Goal: Book appointment/travel/reservation

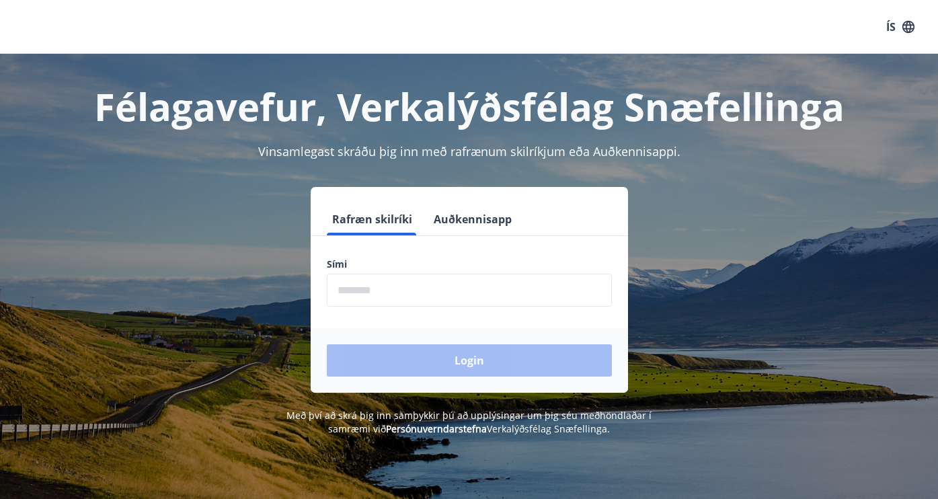
click at [356, 279] on input "phone" at bounding box center [469, 290] width 285 height 33
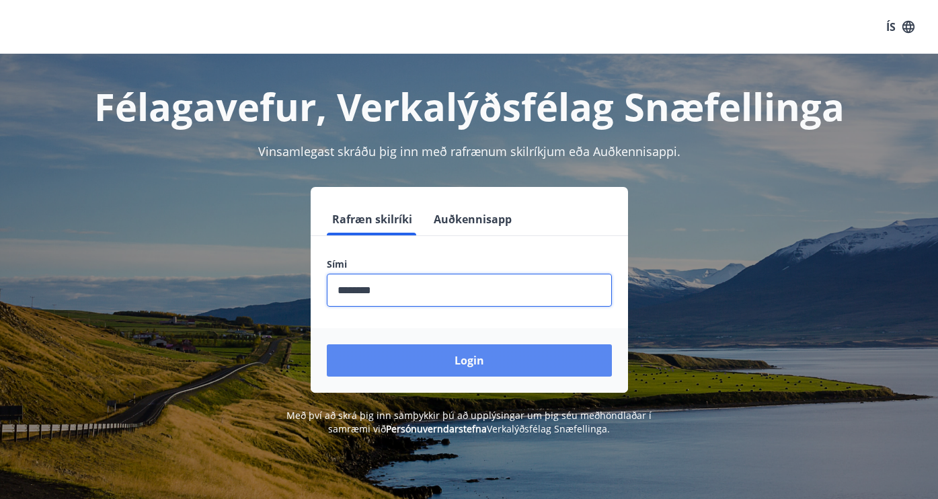
type input "********"
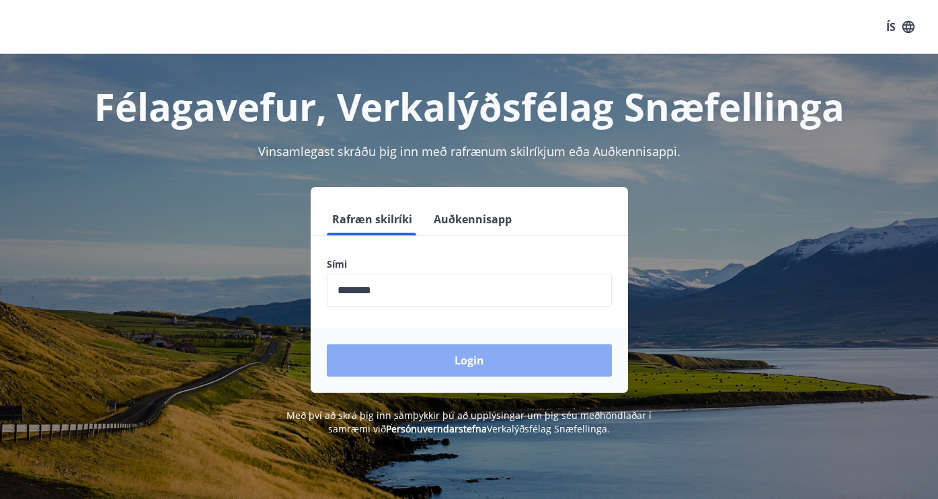
click at [468, 371] on button "Login" at bounding box center [469, 360] width 285 height 32
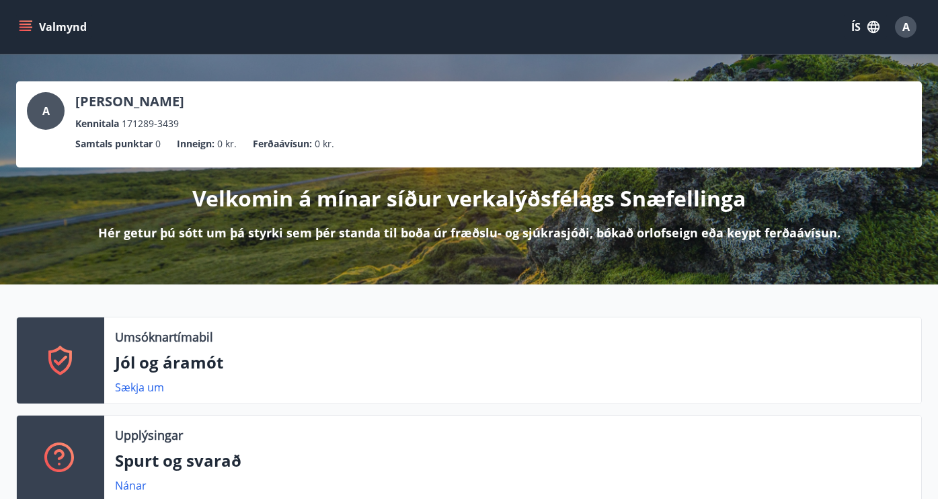
click at [23, 27] on icon "menu" at bounding box center [27, 26] width 15 height 1
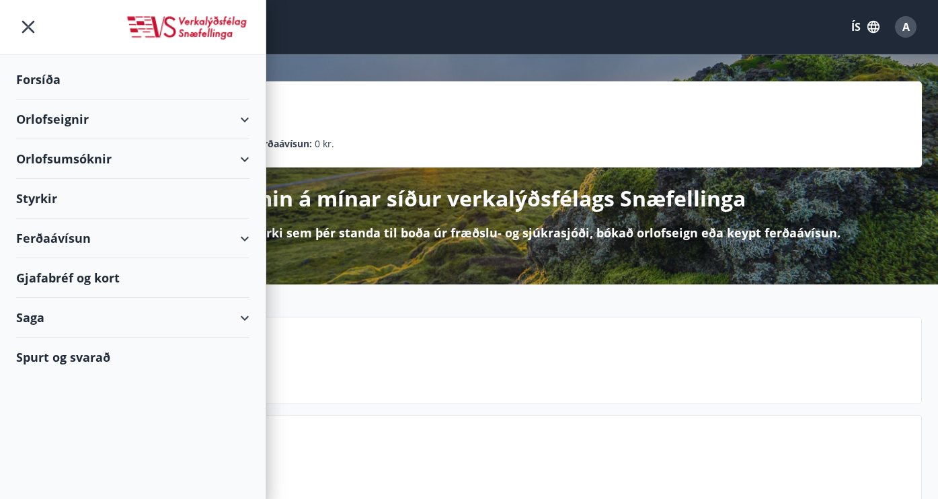
click at [244, 119] on div "Orlofseignir" at bounding box center [132, 120] width 233 height 40
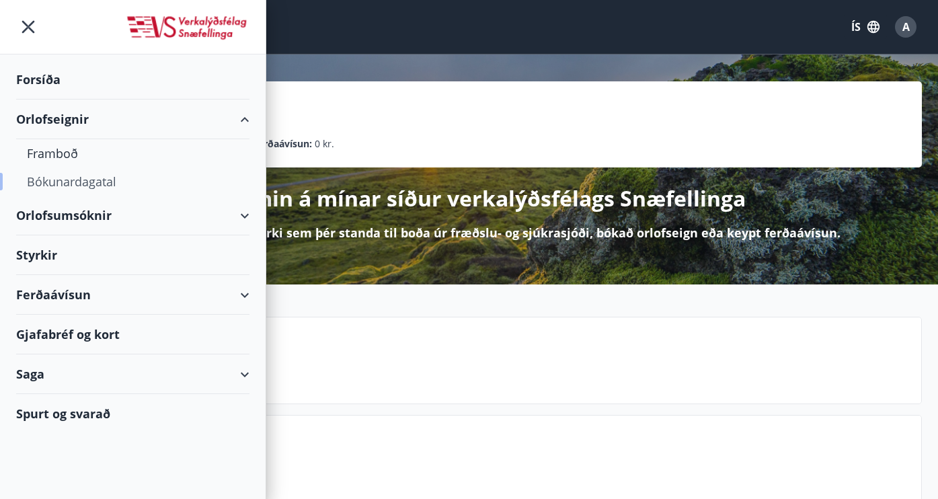
click at [87, 188] on div "Bókunardagatal" at bounding box center [133, 182] width 212 height 28
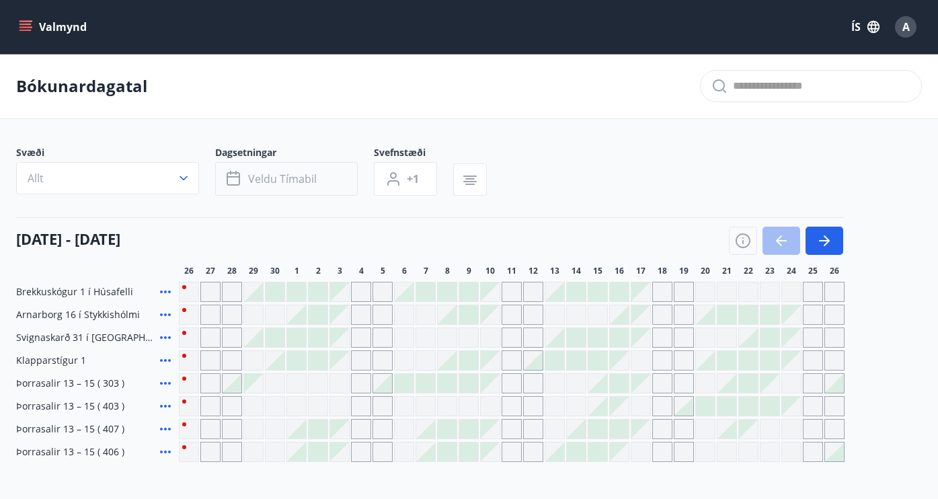
click at [289, 174] on span "Veldu tímabil" at bounding box center [282, 179] width 69 height 15
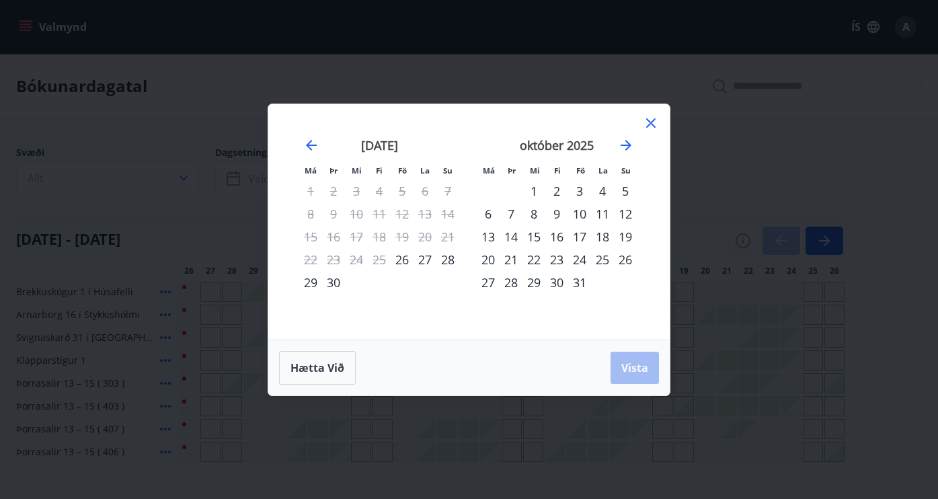
click at [599, 214] on div "11" at bounding box center [602, 213] width 23 height 23
click at [484, 236] on div "13" at bounding box center [488, 236] width 23 height 23
click at [636, 367] on span "Vista" at bounding box center [635, 368] width 27 height 15
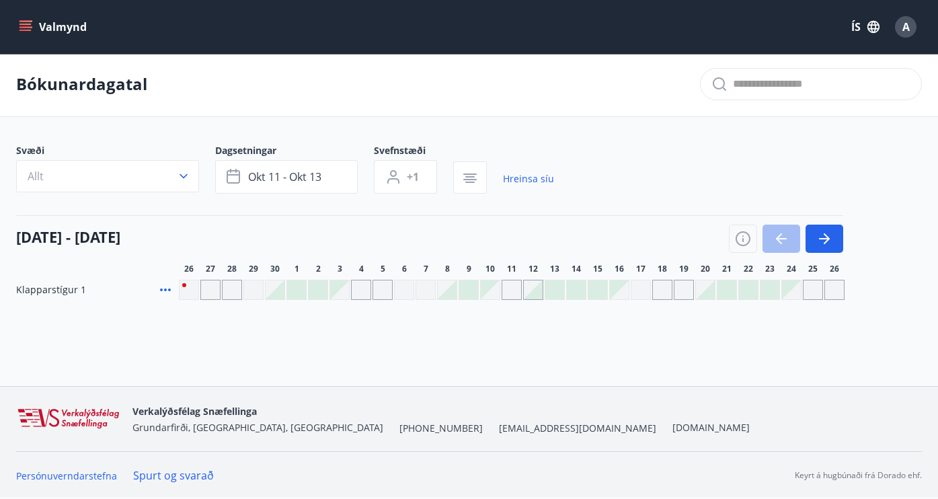
scroll to position [2, 0]
click at [517, 293] on div "Gráir dagar eru ekki bókanlegir" at bounding box center [512, 290] width 20 height 20
click at [533, 290] on div at bounding box center [533, 290] width 19 height 19
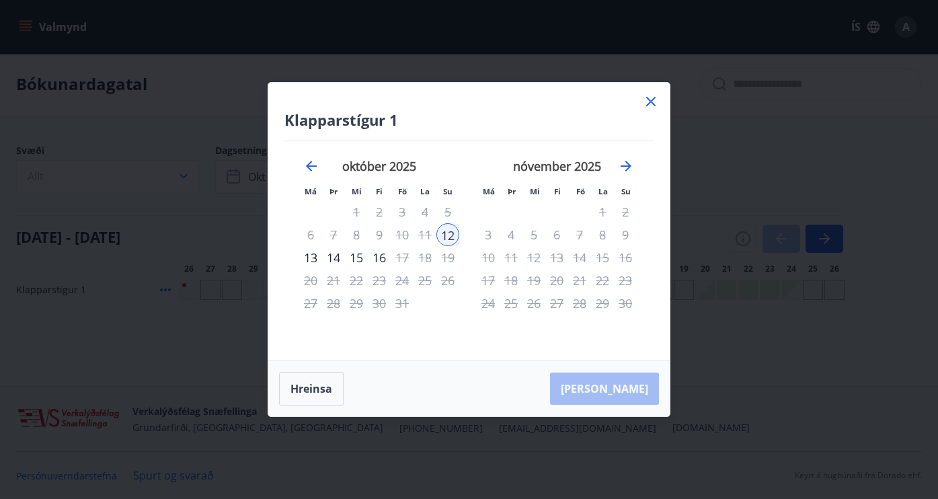
click at [339, 258] on div "14" at bounding box center [333, 257] width 23 height 23
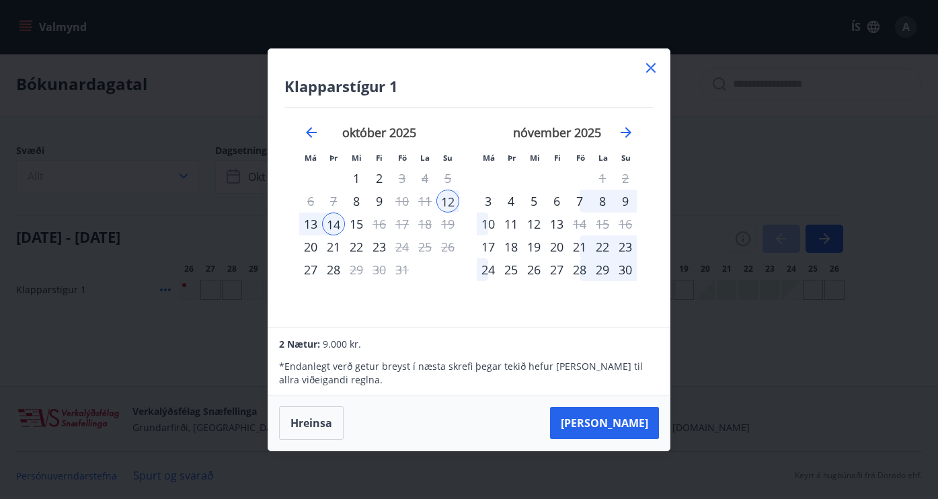
click at [318, 223] on div "13" at bounding box center [310, 224] width 23 height 23
click at [449, 200] on div "12" at bounding box center [448, 201] width 23 height 23
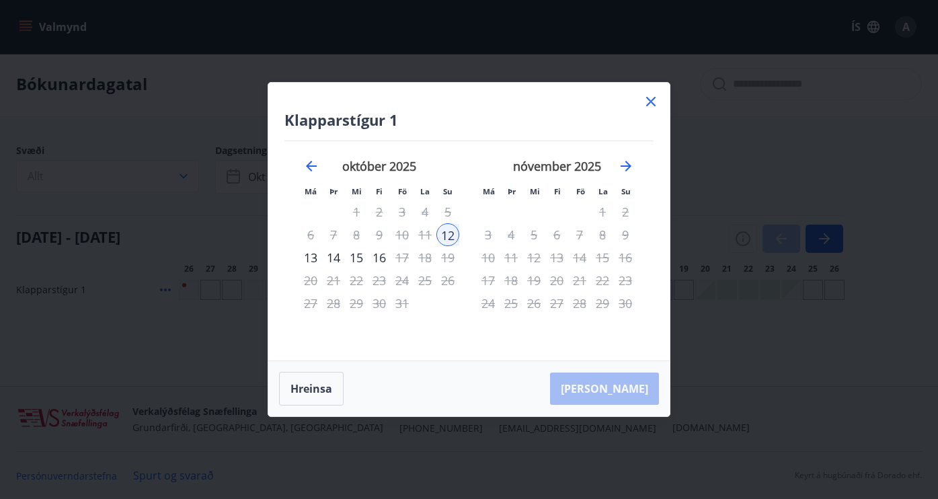
click at [313, 258] on div "13" at bounding box center [310, 257] width 23 height 23
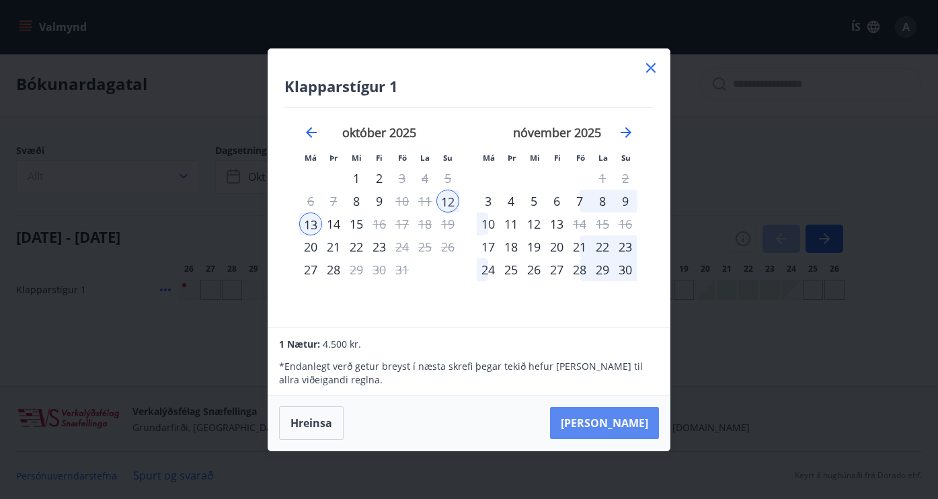
click at [632, 429] on button "[PERSON_NAME]" at bounding box center [604, 423] width 109 height 32
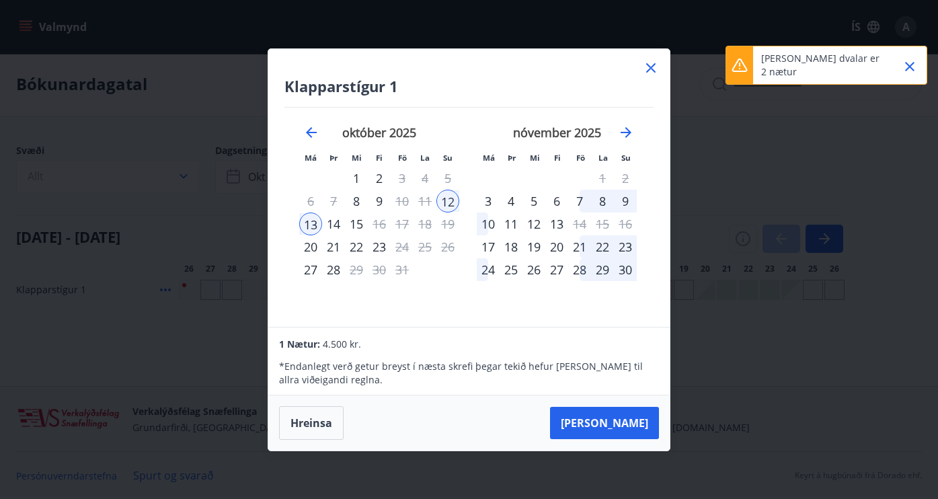
click at [332, 222] on div "14" at bounding box center [333, 224] width 23 height 23
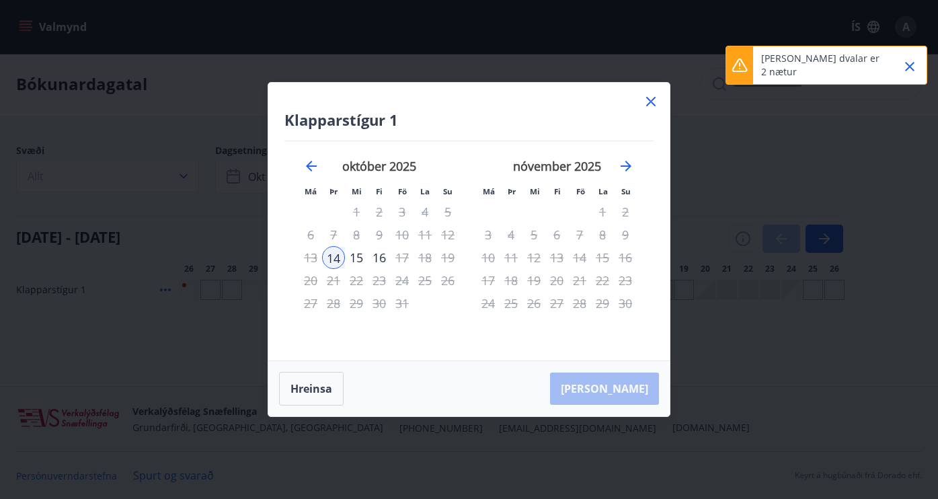
click at [441, 230] on div "12" at bounding box center [448, 234] width 23 height 23
click at [453, 238] on div "12" at bounding box center [448, 234] width 23 height 23
click at [316, 260] on div "13" at bounding box center [310, 257] width 23 height 23
click at [304, 259] on div "13" at bounding box center [310, 257] width 23 height 23
click at [443, 235] on div "12" at bounding box center [448, 234] width 23 height 23
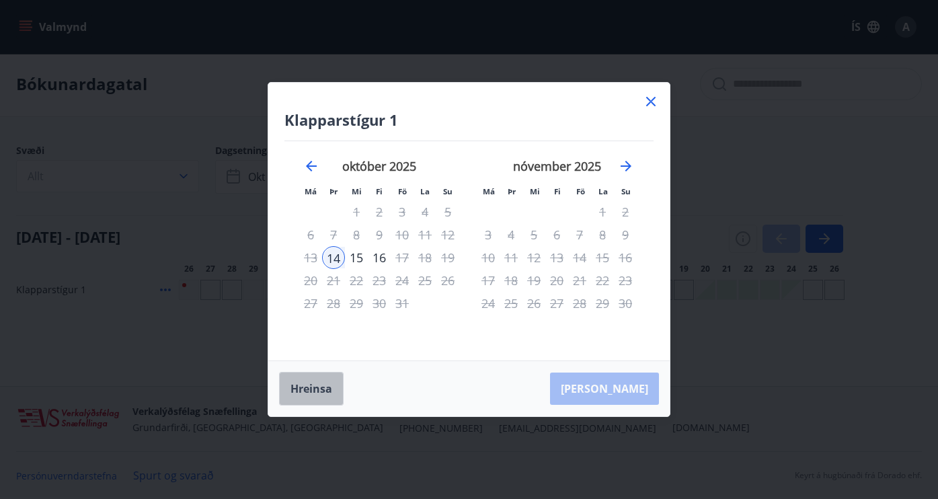
click at [307, 387] on button "Hreinsa" at bounding box center [311, 389] width 65 height 34
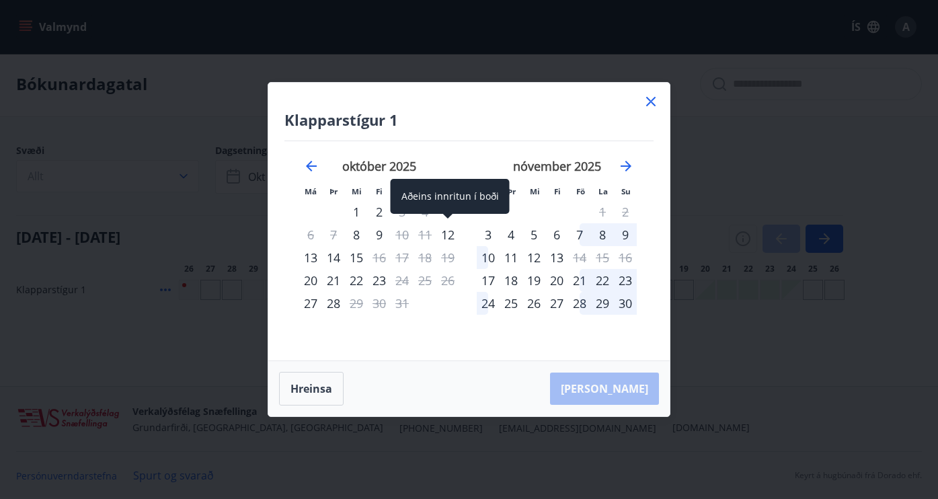
click at [450, 233] on div "12" at bounding box center [448, 234] width 23 height 23
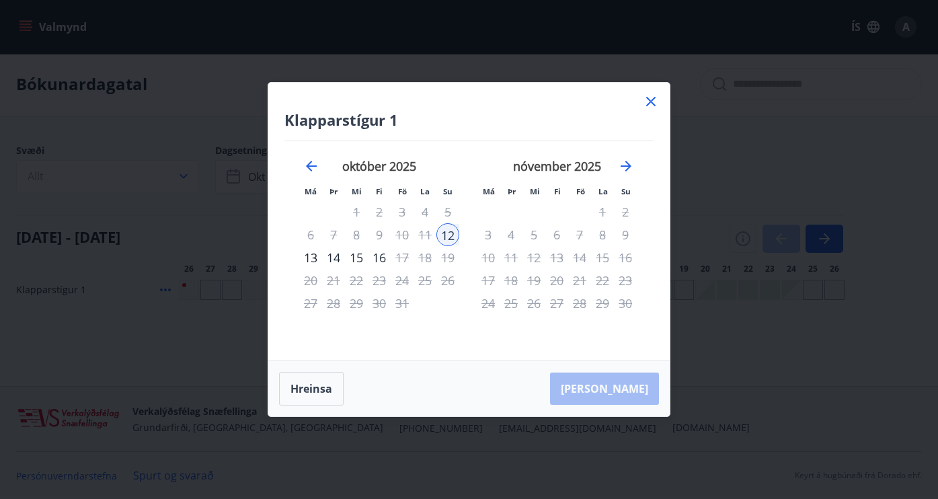
click at [311, 257] on div "13" at bounding box center [310, 257] width 23 height 23
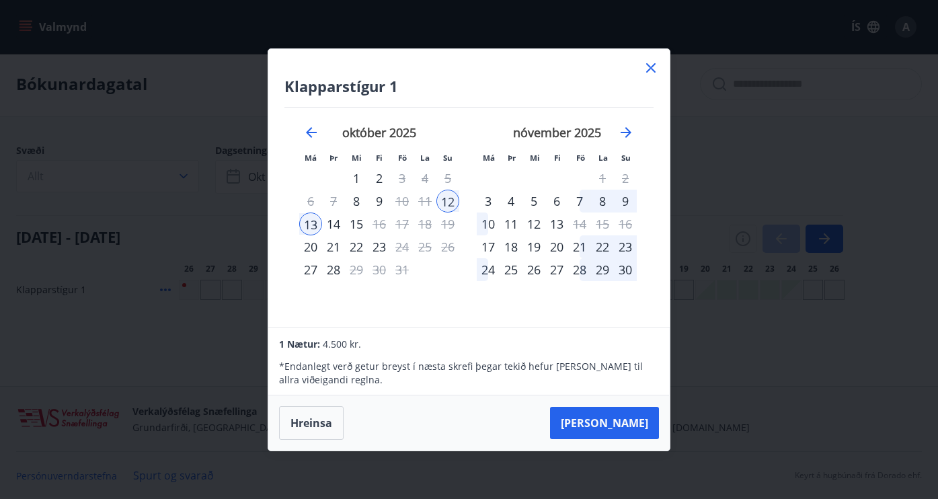
click at [332, 221] on div "14" at bounding box center [333, 224] width 23 height 23
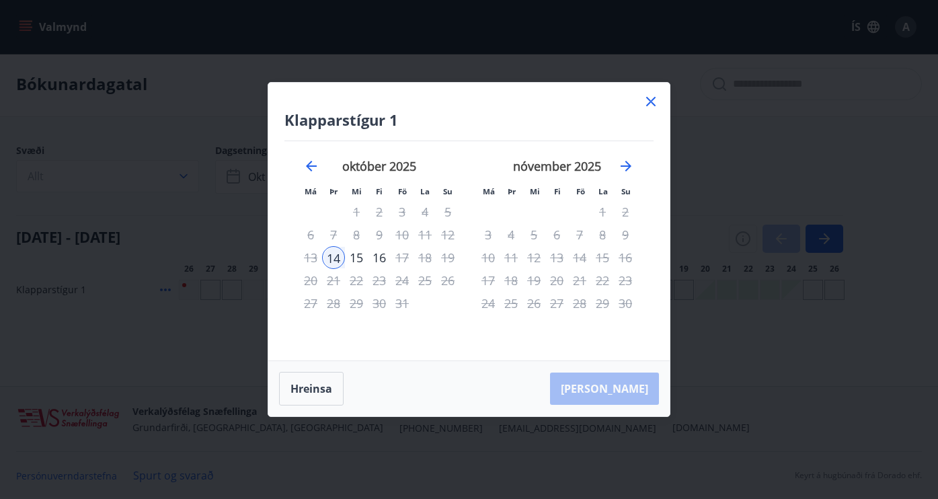
click at [439, 229] on div "12" at bounding box center [448, 234] width 23 height 23
click at [305, 385] on button "Hreinsa" at bounding box center [311, 389] width 65 height 34
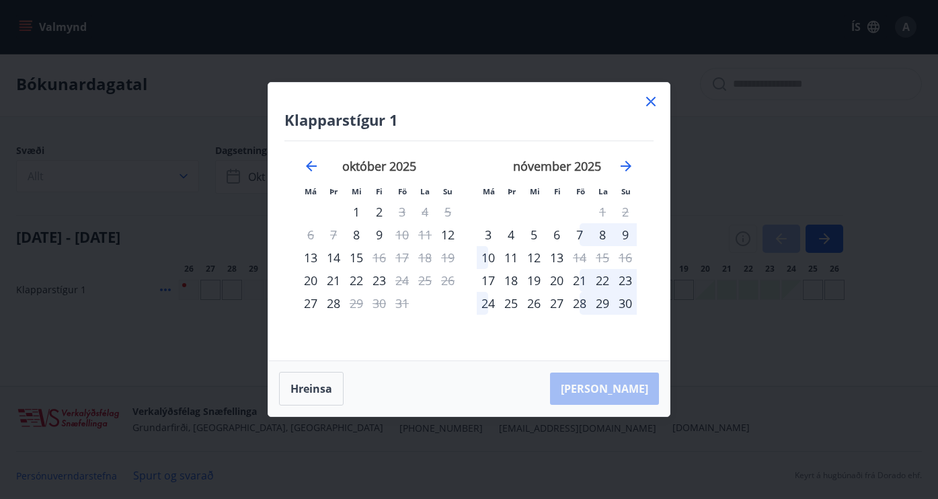
click at [459, 225] on div "[DATE] 1 2 3 4 5 6 7 8 9 10 11 12 13 14 15 16 17 18 19 20 21 22 23 24 25 26 27 …" at bounding box center [380, 251] width 178 height 221
click at [450, 227] on div "12" at bounding box center [448, 234] width 23 height 23
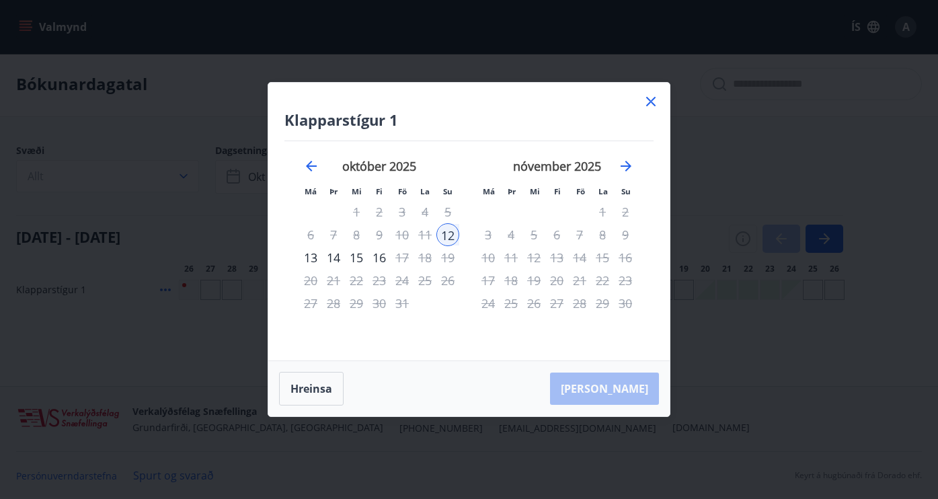
click at [335, 256] on div "14" at bounding box center [333, 257] width 23 height 23
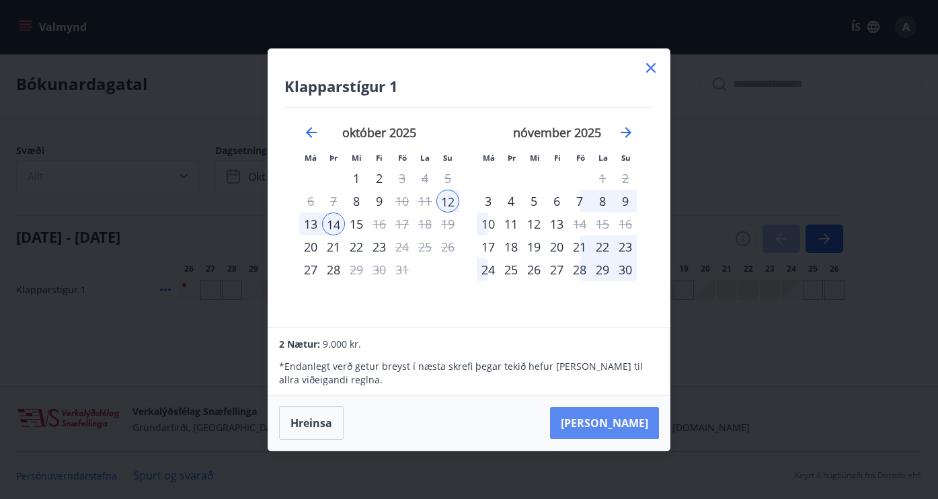
click at [626, 424] on button "[PERSON_NAME]" at bounding box center [604, 423] width 109 height 32
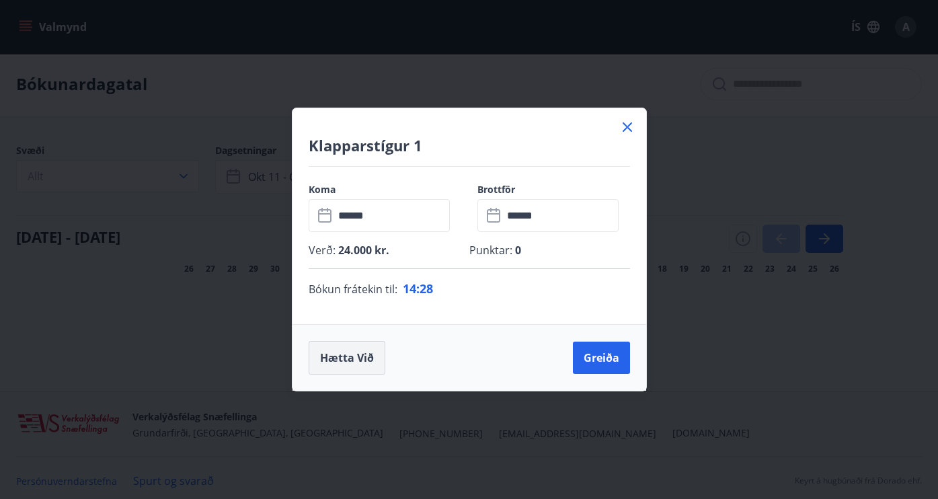
click at [339, 355] on button "Hætta við" at bounding box center [347, 358] width 77 height 34
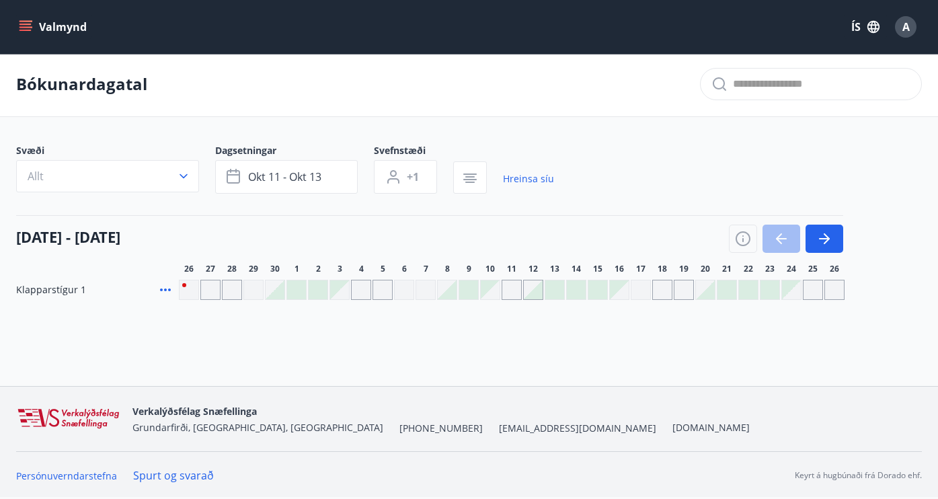
click at [903, 30] on span "A" at bounding box center [906, 27] width 7 height 15
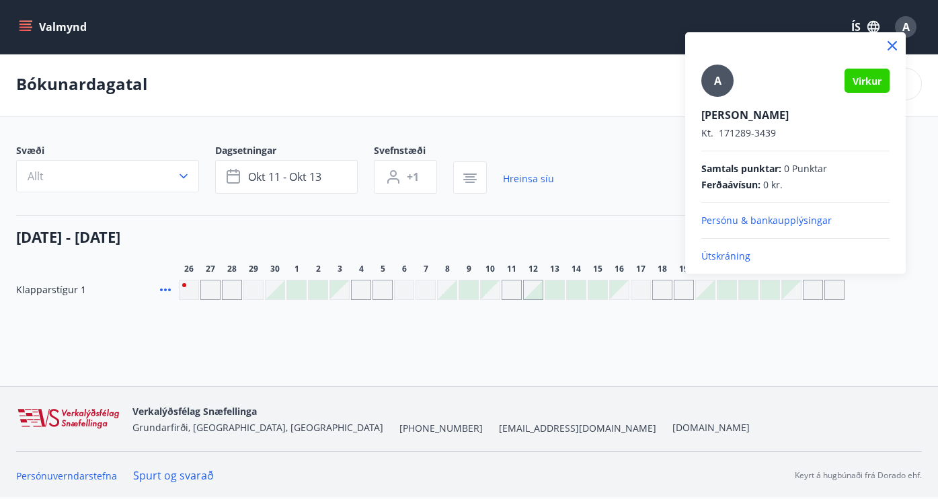
click at [729, 252] on p "Útskráning" at bounding box center [796, 256] width 188 height 13
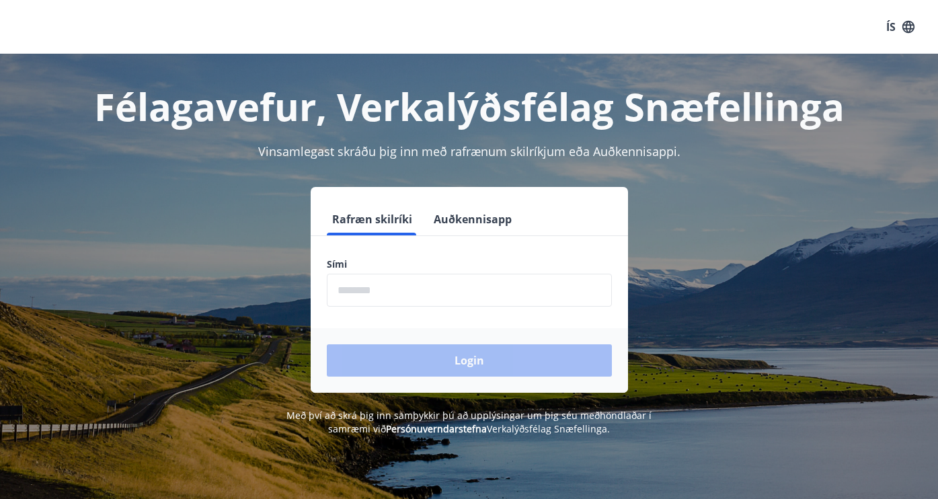
click at [381, 287] on input "phone" at bounding box center [469, 290] width 285 height 33
type input "********"
